Goal: Information Seeking & Learning: Learn about a topic

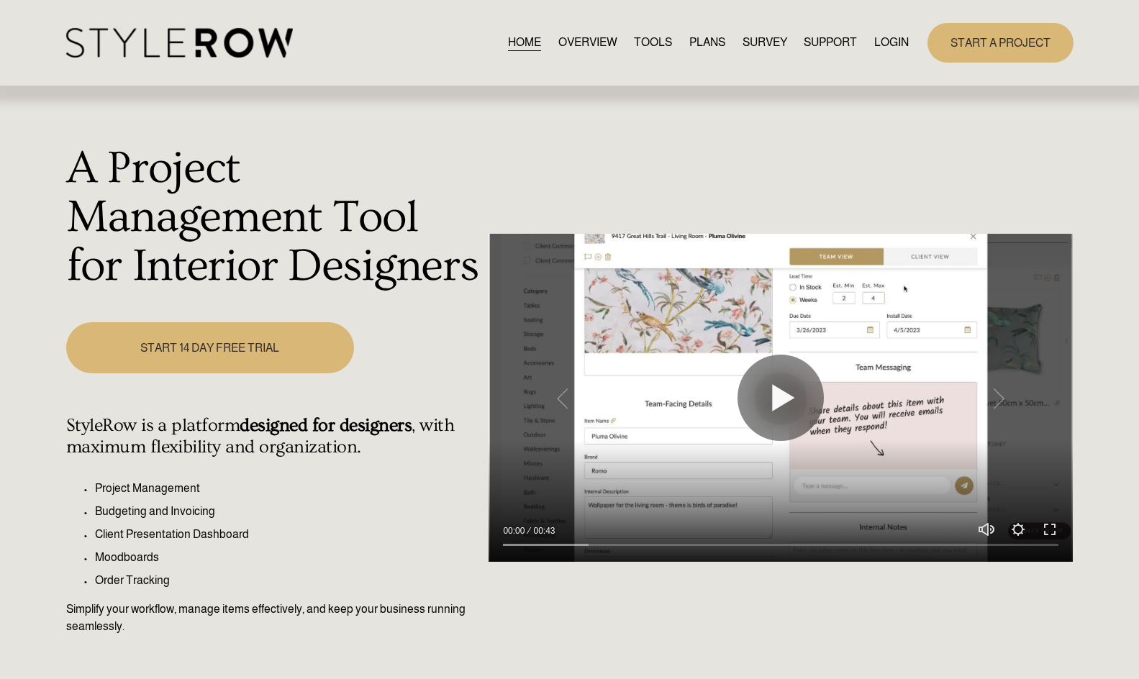
click at [893, 40] on link "LOGIN" at bounding box center [891, 42] width 35 height 19
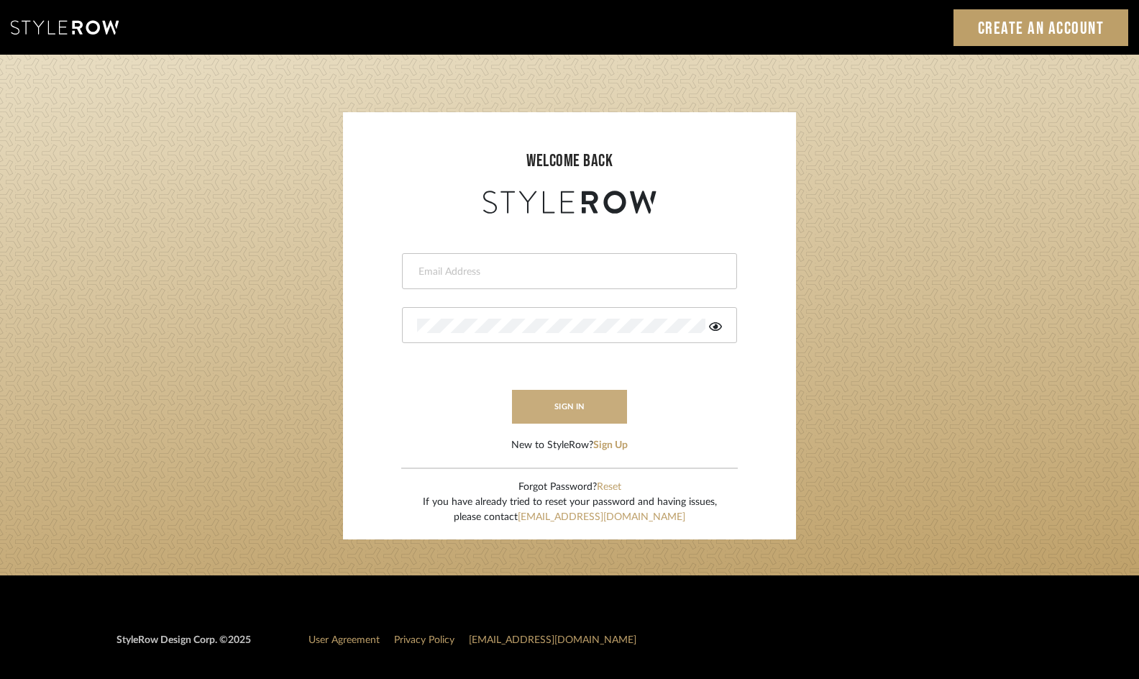
type input "jennifer@roomerslimited.com"
click at [569, 406] on button "sign in" at bounding box center [569, 407] width 115 height 34
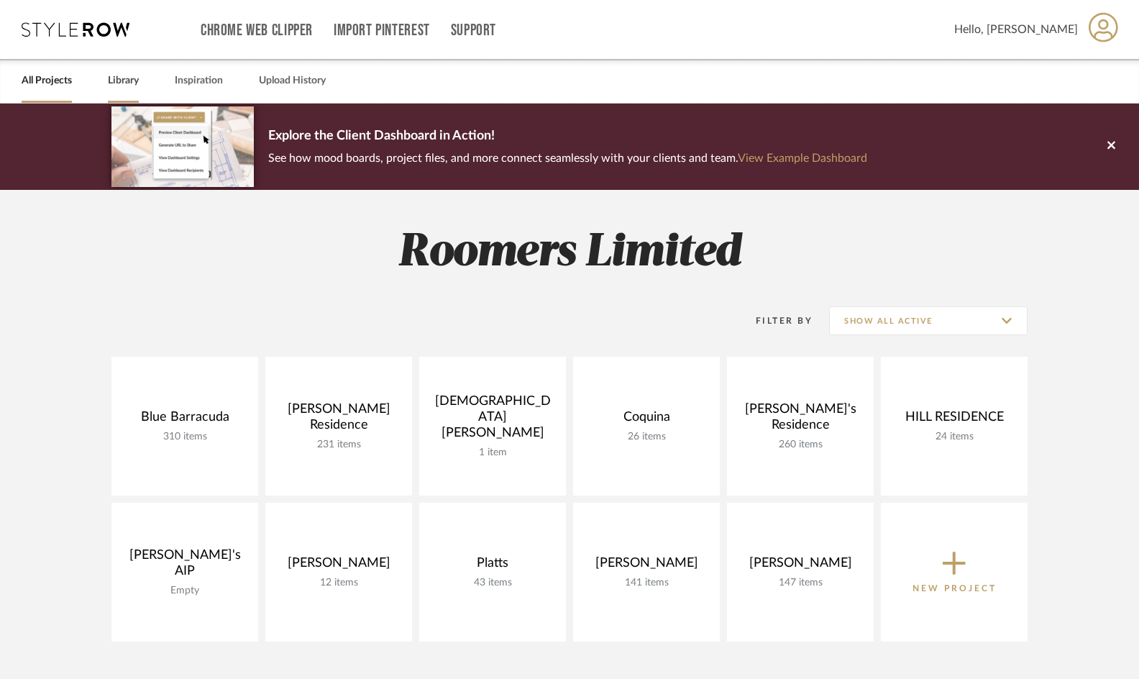
click at [122, 85] on link "Library" at bounding box center [123, 80] width 31 height 19
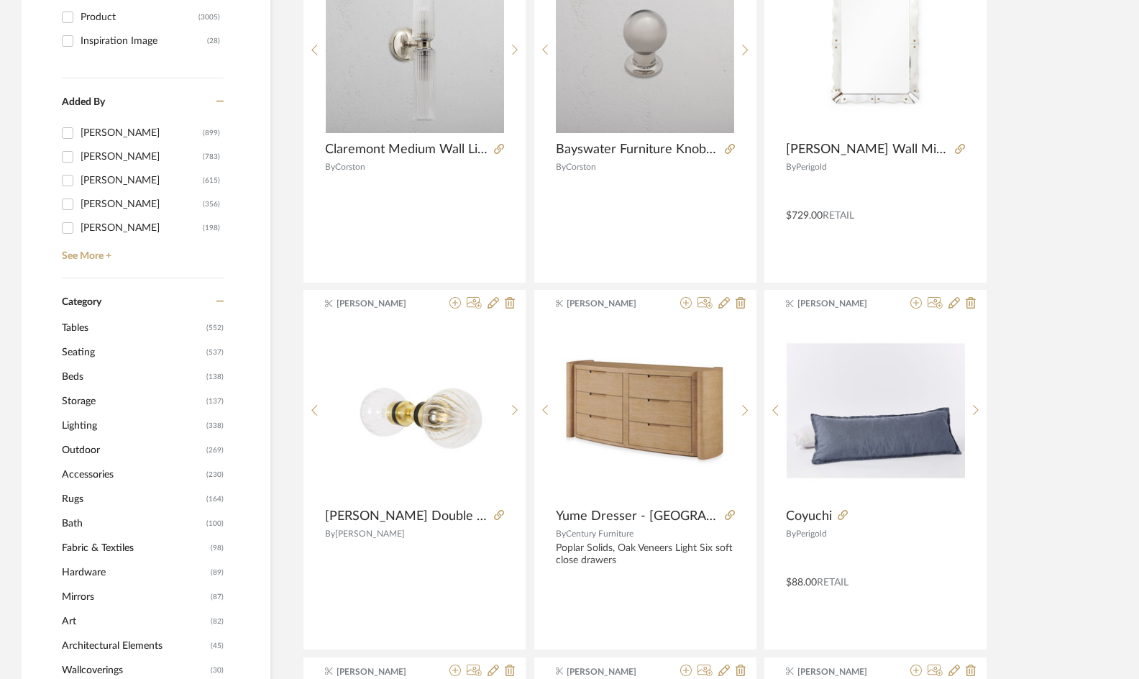
scroll to position [432, 0]
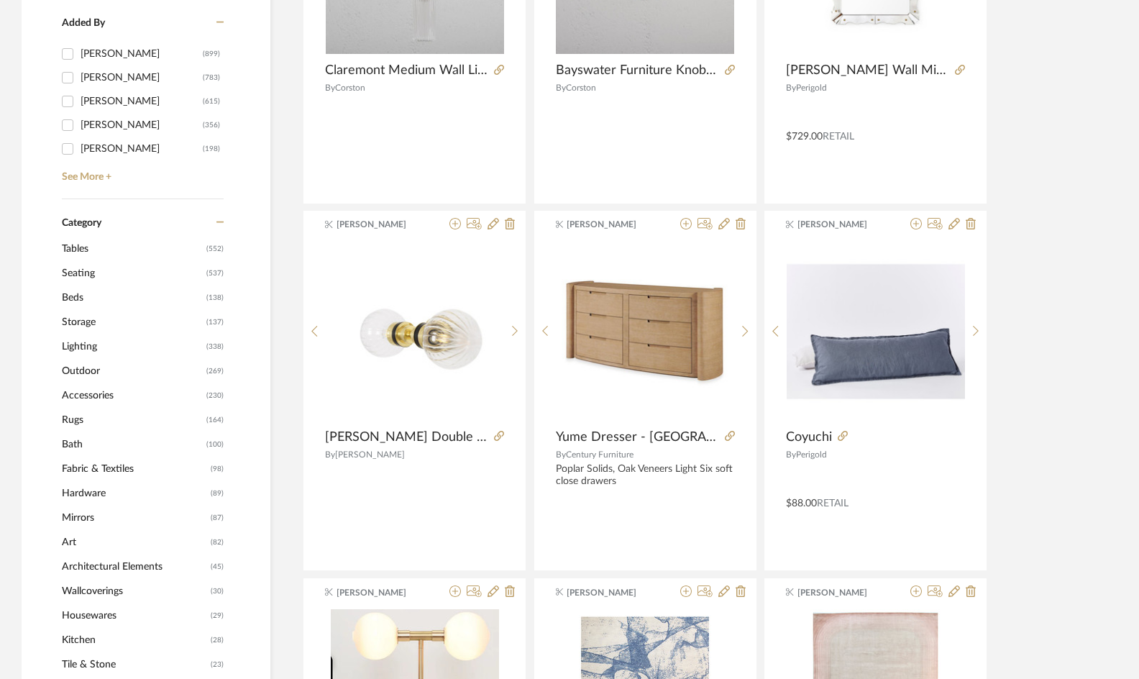
click at [76, 347] on span "Lighting" at bounding box center [132, 346] width 141 height 24
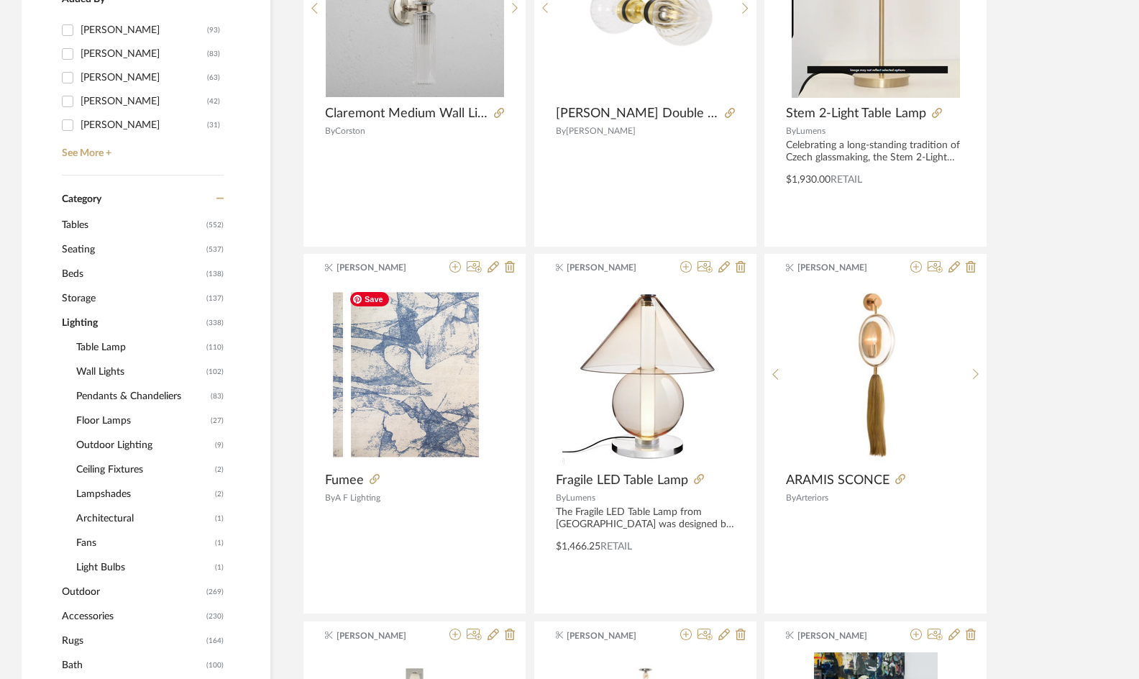
scroll to position [429, 0]
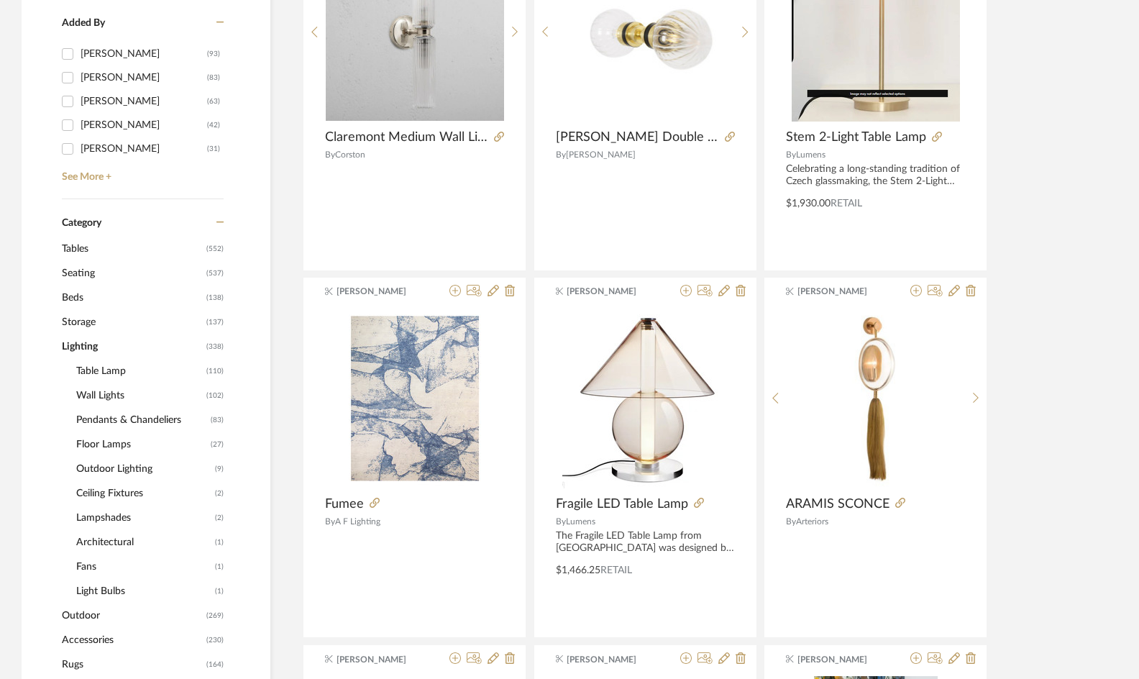
click at [111, 394] on span "Wall Lights" at bounding box center [139, 395] width 127 height 24
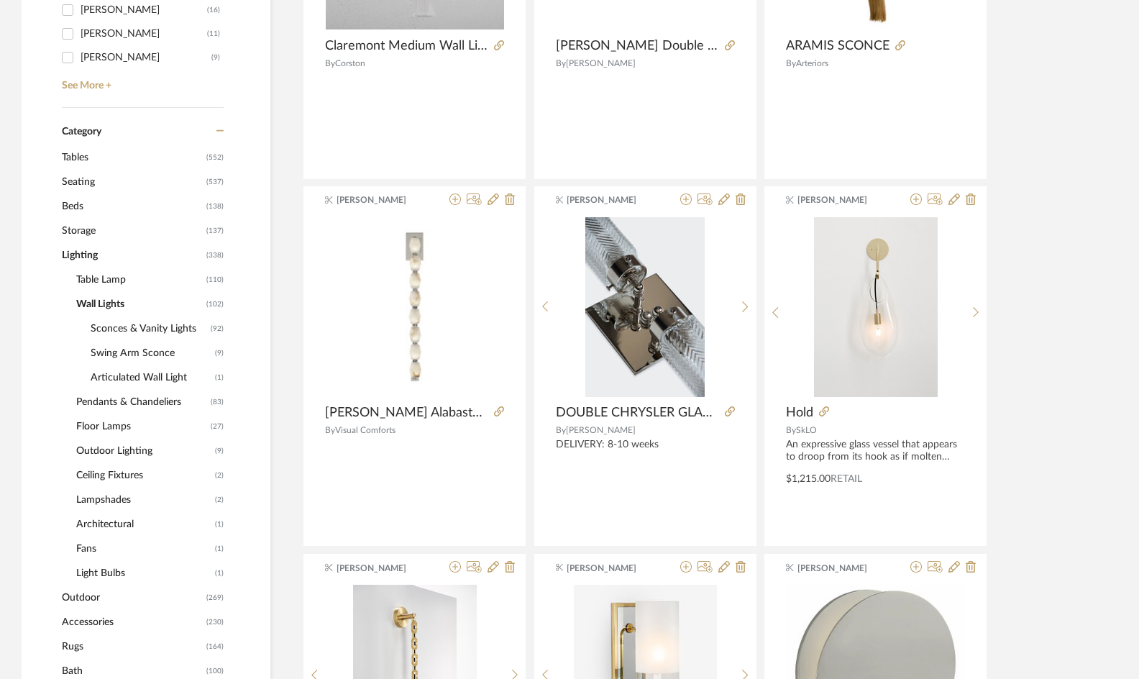
scroll to position [573, 0]
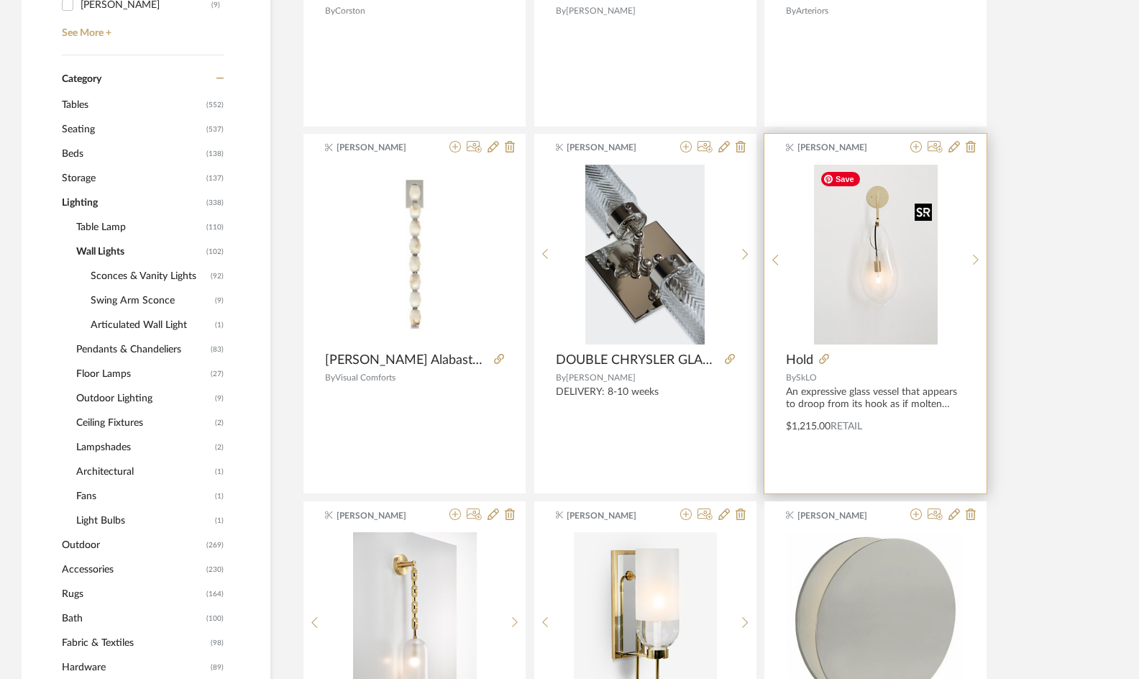
click at [876, 201] on img "0" at bounding box center [876, 255] width 124 height 180
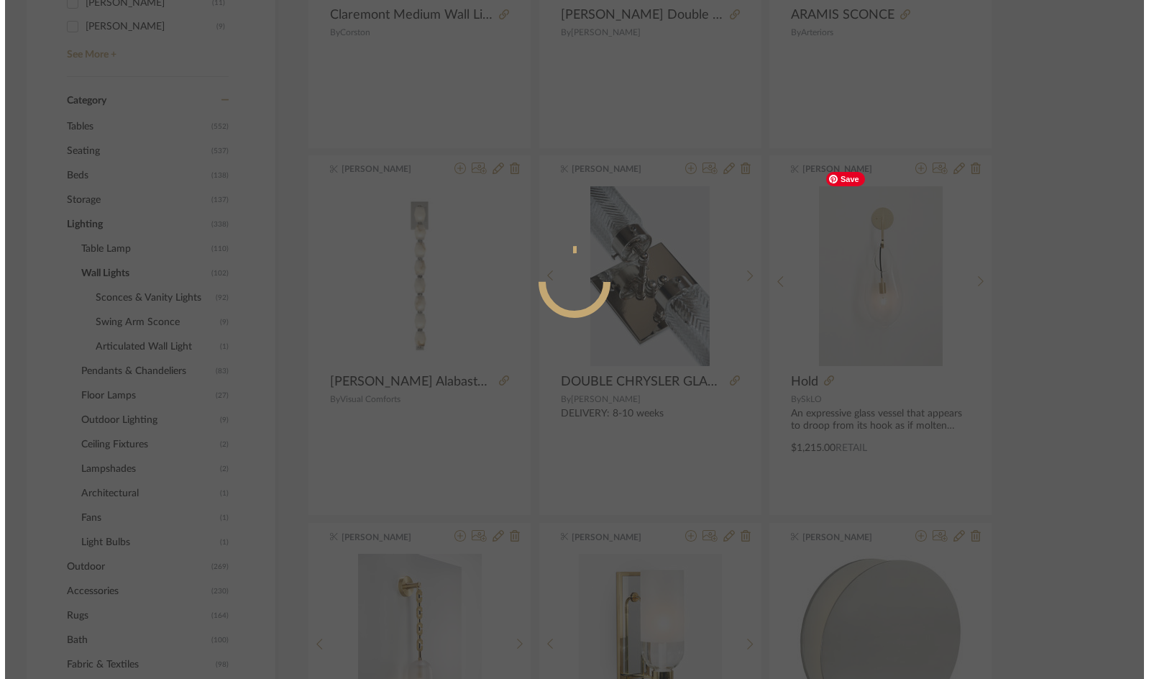
scroll to position [0, 0]
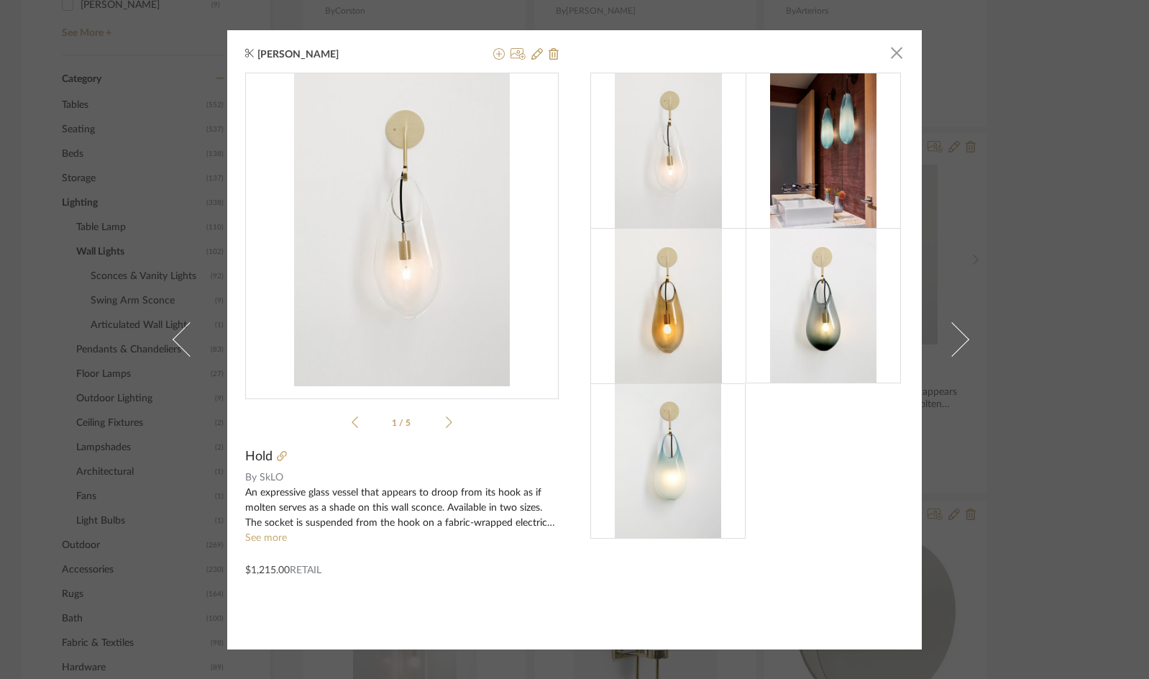
click at [958, 340] on span at bounding box center [952, 339] width 35 height 35
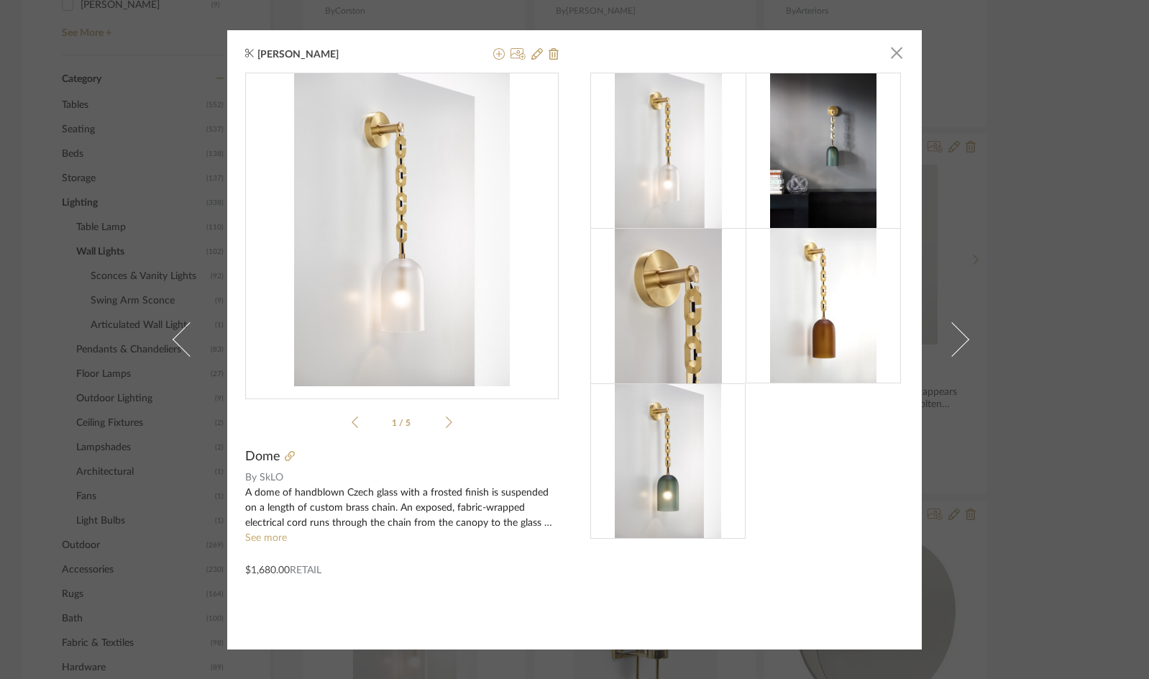
click at [816, 340] on img at bounding box center [823, 305] width 107 height 155
click at [285, 457] on icon at bounding box center [290, 456] width 10 height 10
click at [891, 50] on span "button" at bounding box center [897, 53] width 29 height 29
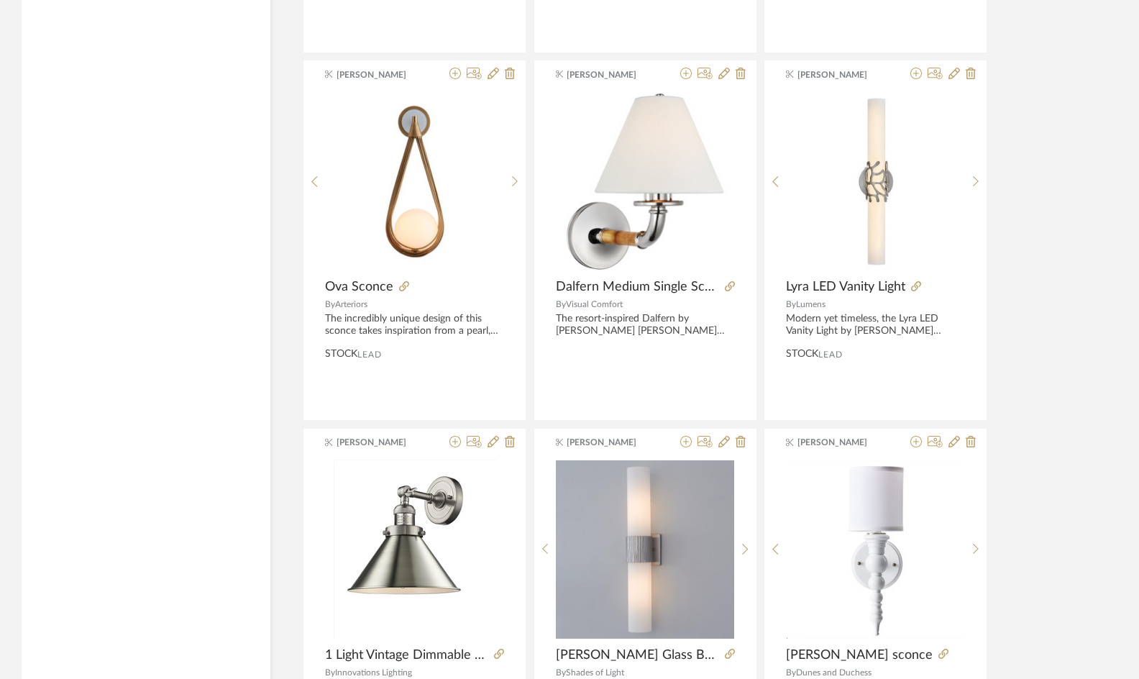
scroll to position [3882, 0]
